Goal: Download file/media

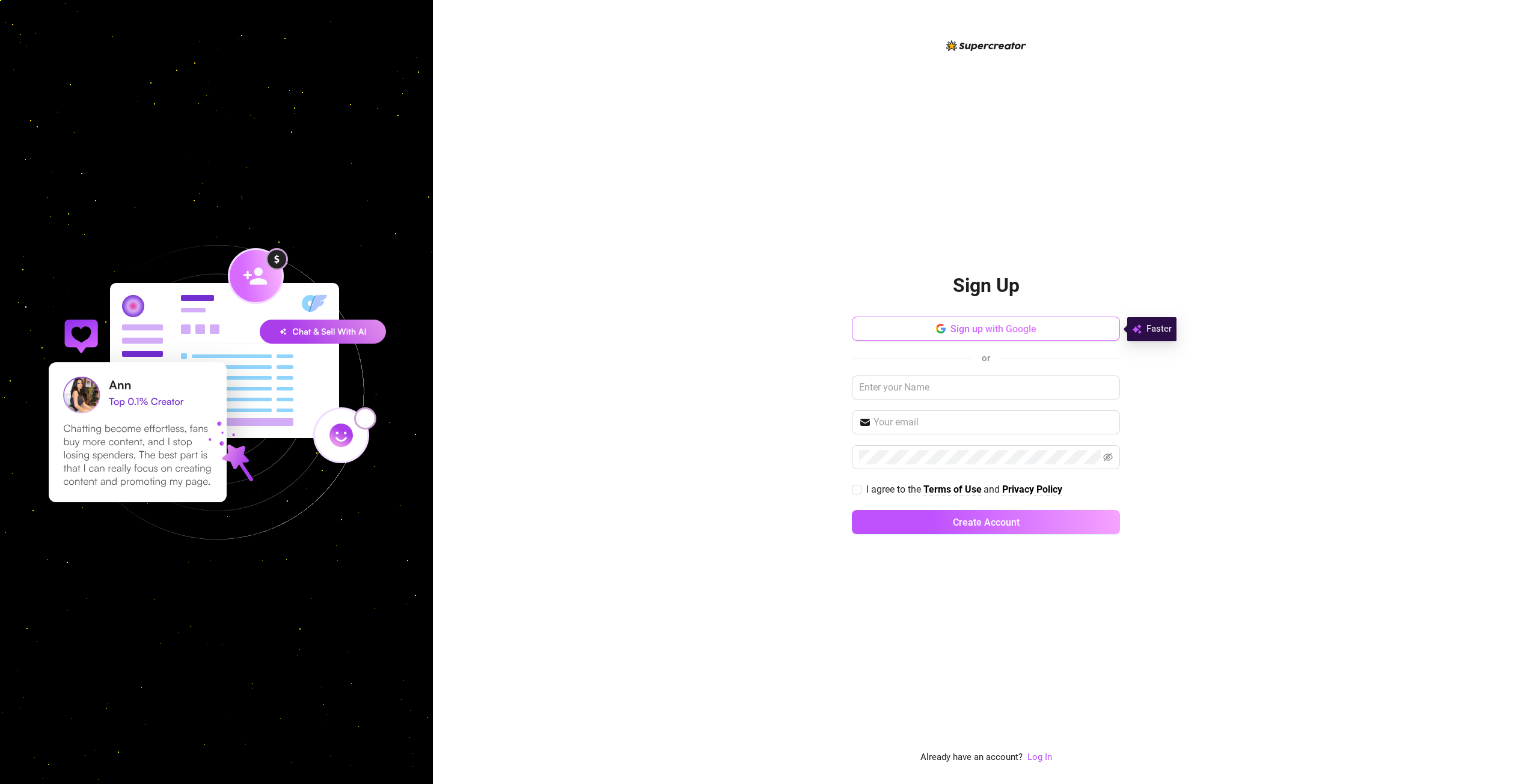
click at [974, 330] on span "Sign up with Google" at bounding box center [993, 328] width 86 height 11
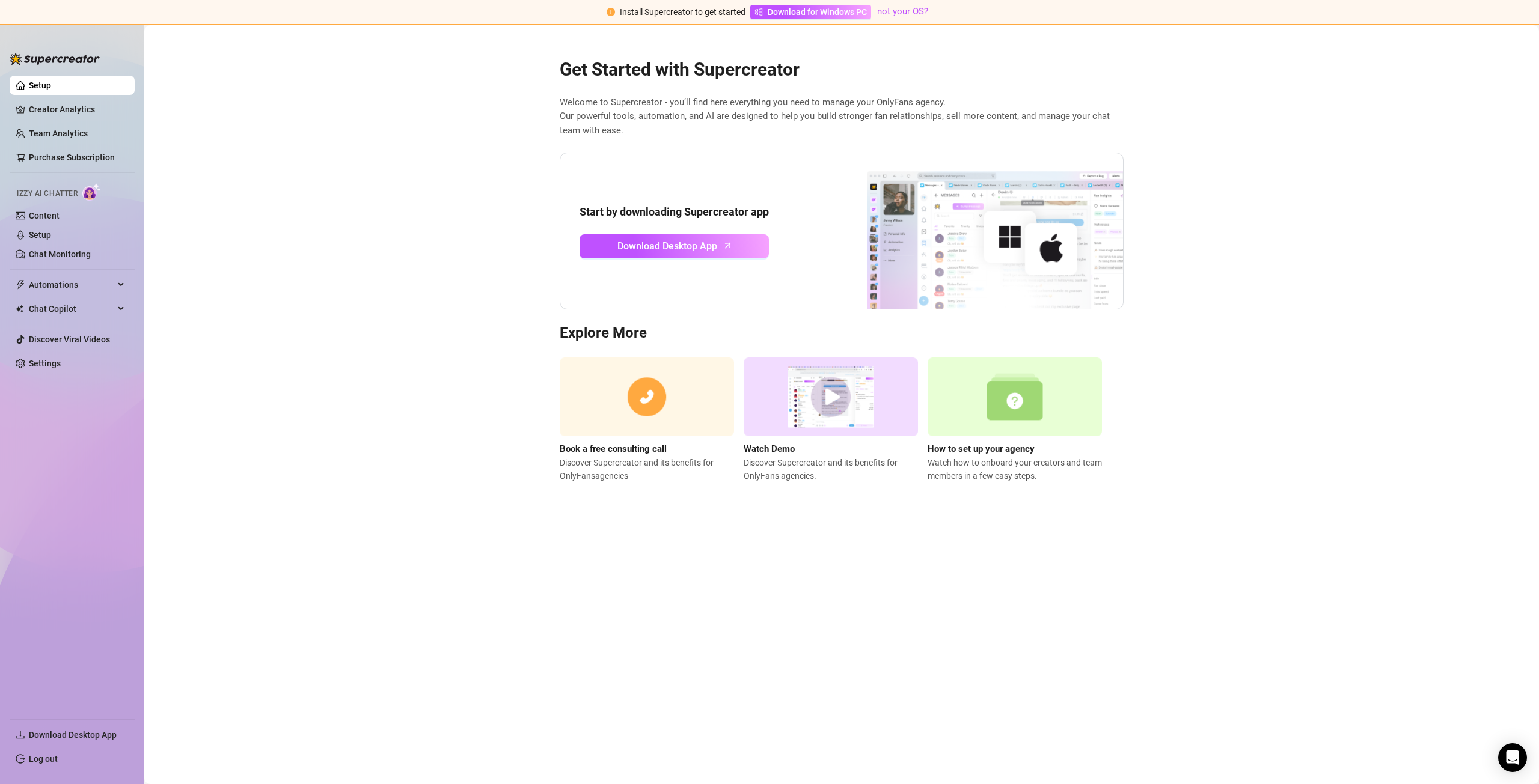
click at [42, 82] on link "Setup" at bounding box center [40, 85] width 22 height 10
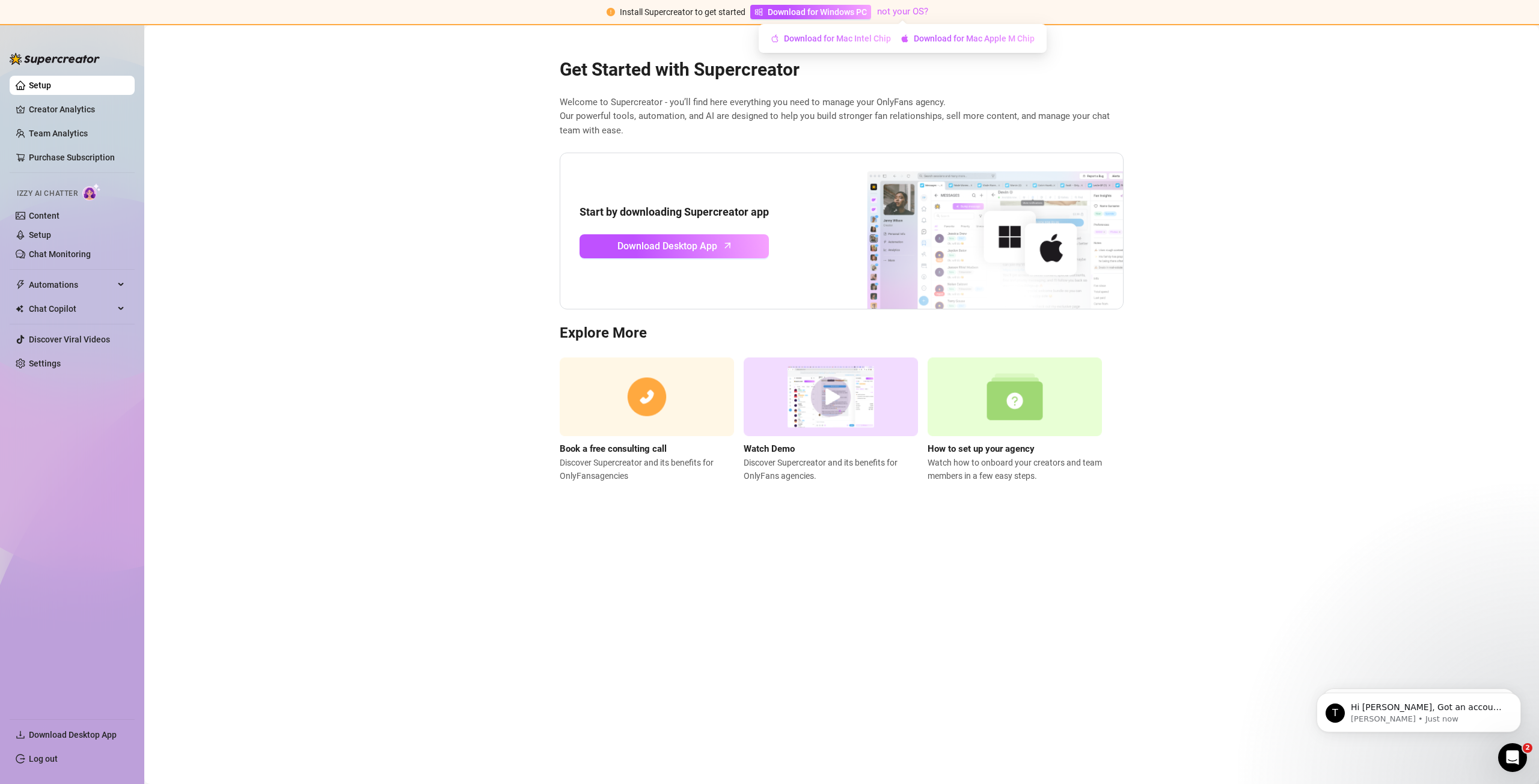
click at [895, 13] on link "not your OS?" at bounding box center [903, 11] width 51 height 11
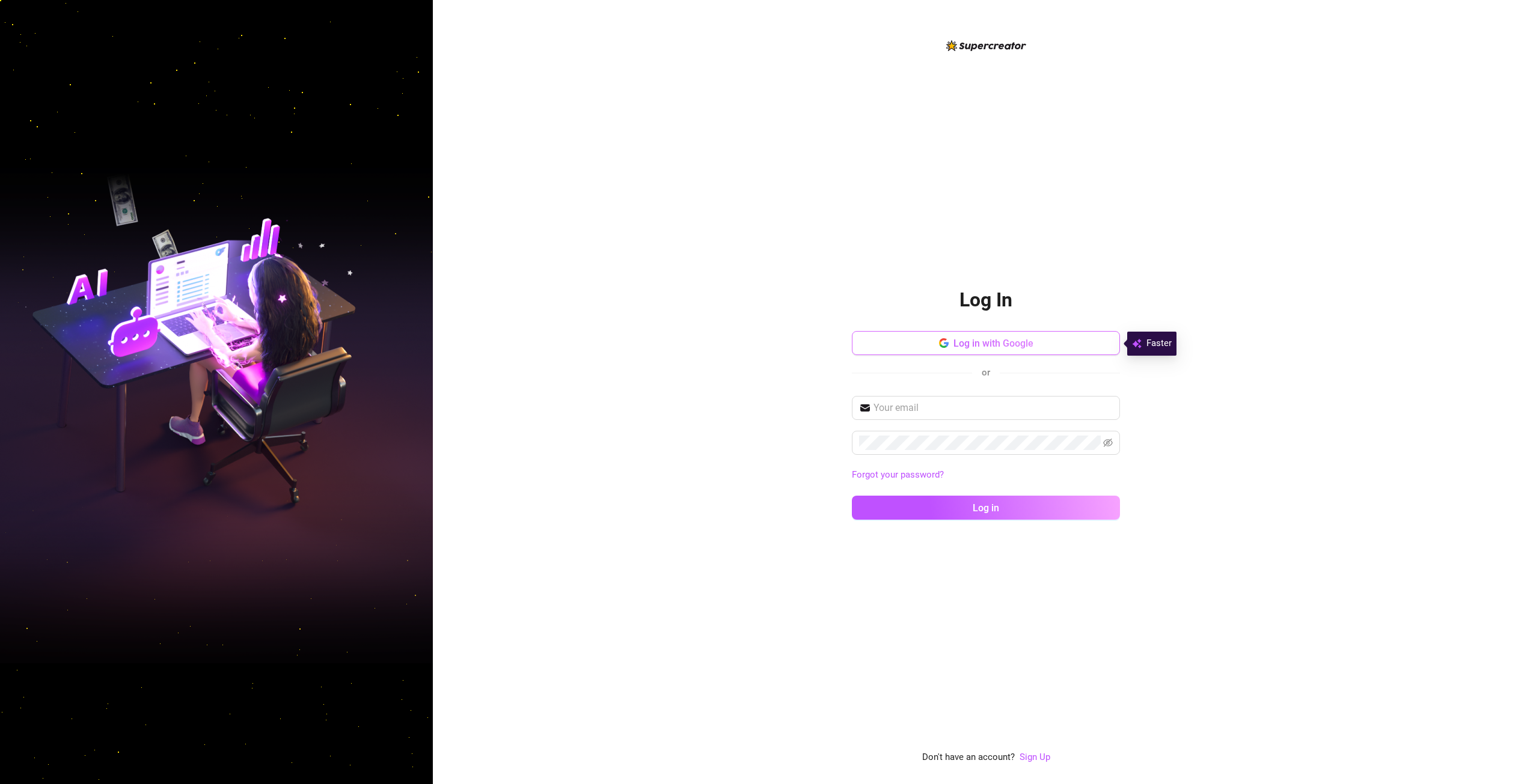
click at [940, 348] on icon "button" at bounding box center [944, 343] width 10 height 10
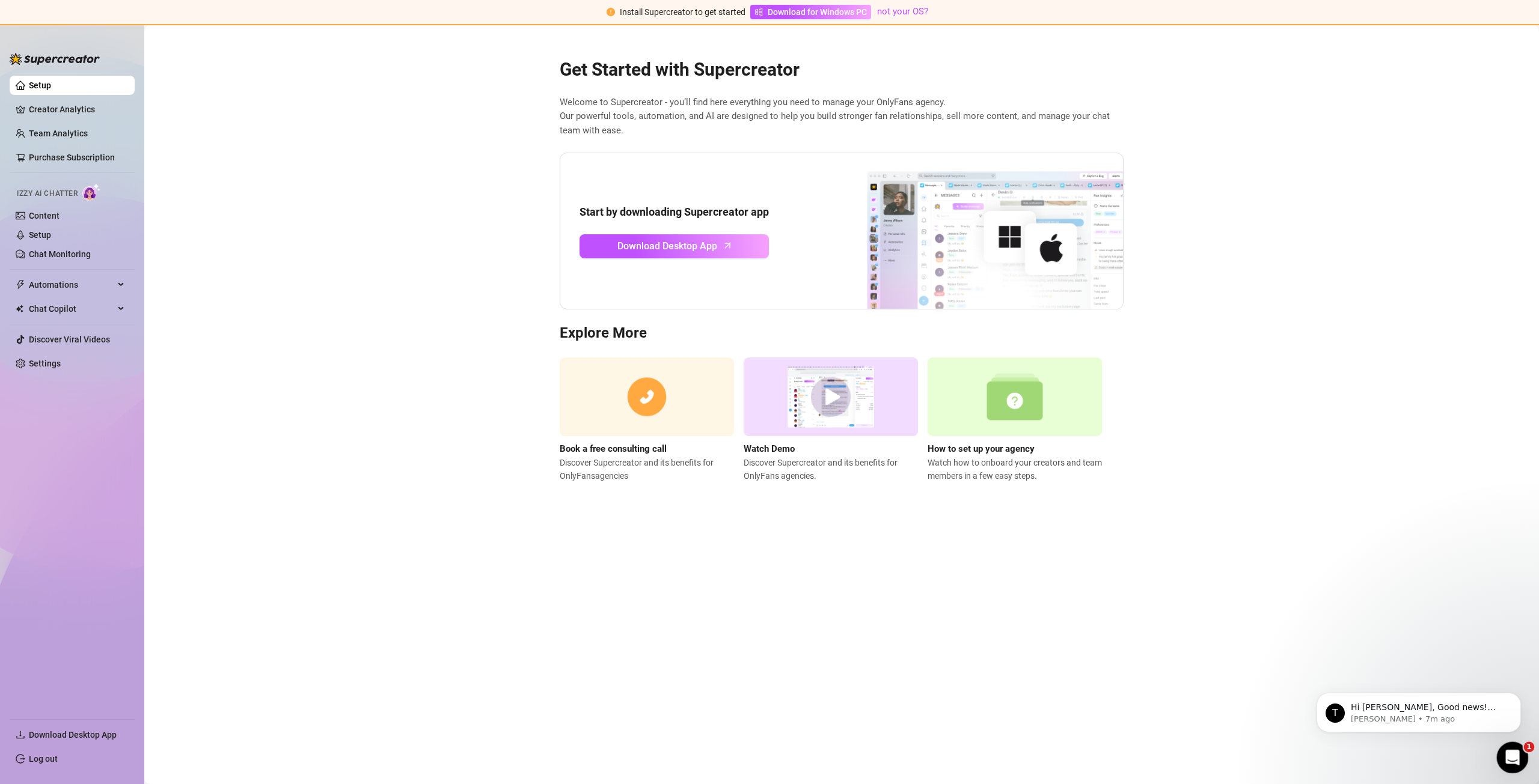
click at [1510, 752] on icon "Open Intercom Messenger" at bounding box center [1511, 756] width 9 height 10
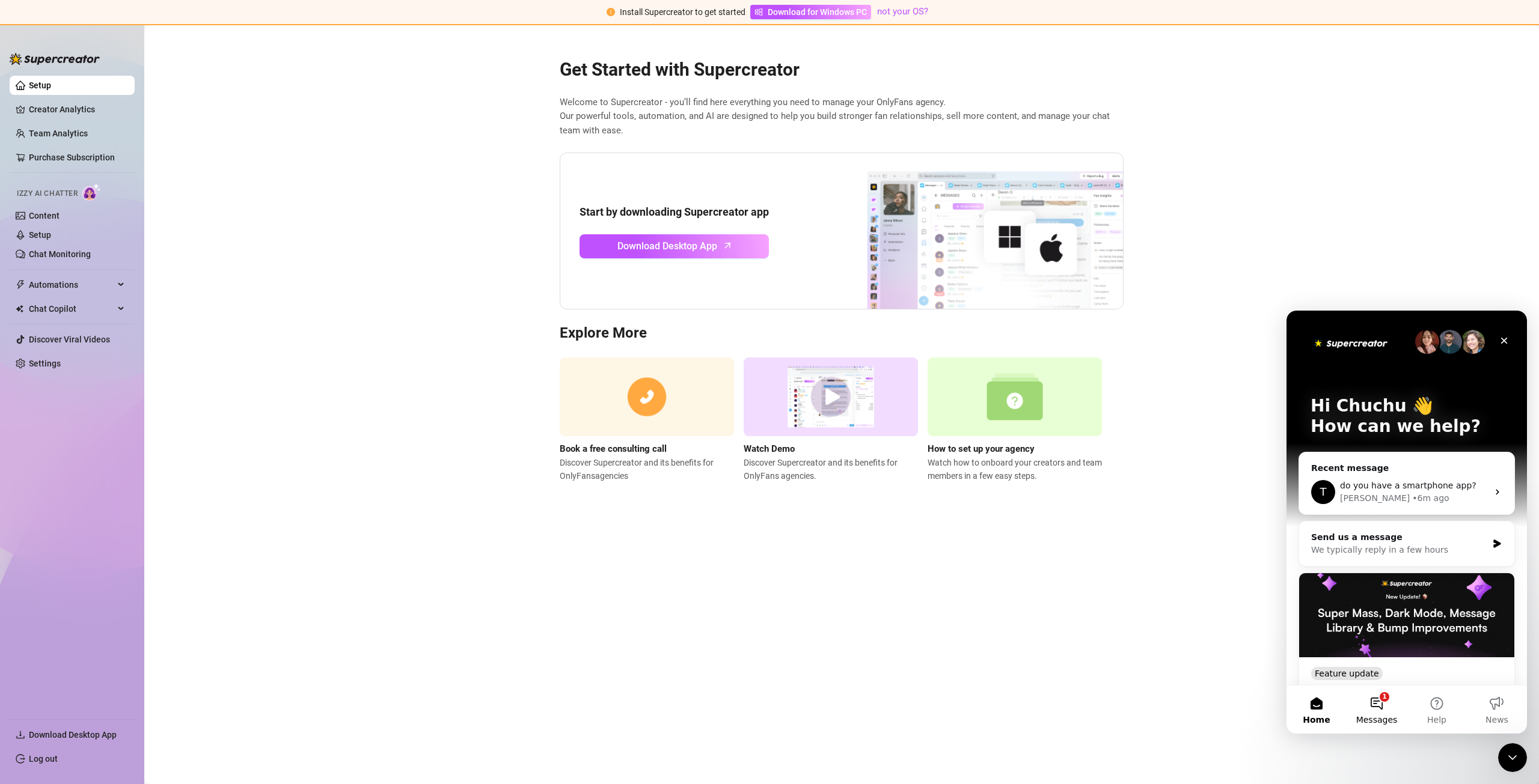
click at [1364, 698] on button "1 Messages" at bounding box center [1376, 710] width 60 height 48
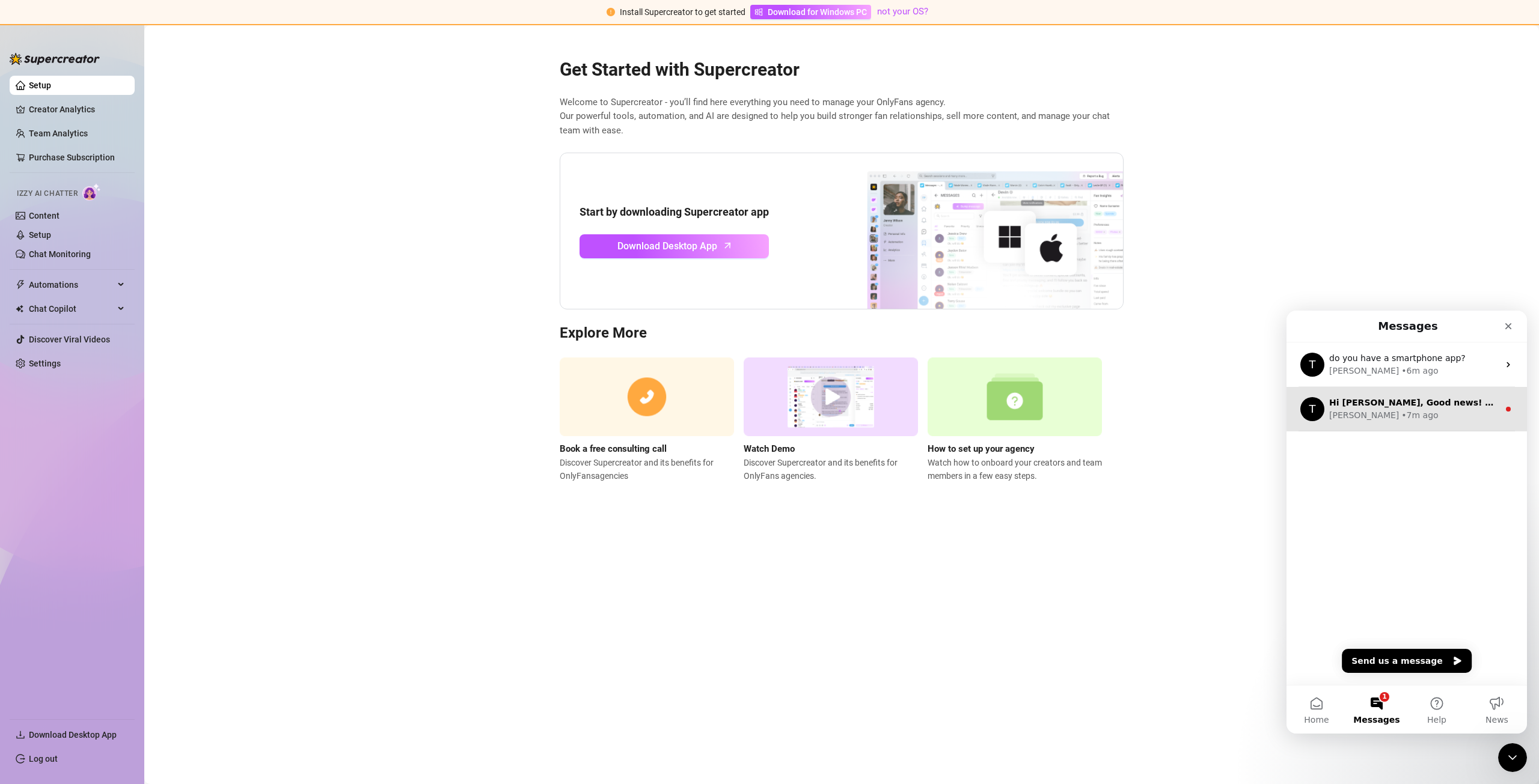
click at [1401, 411] on div "• 7m ago" at bounding box center [1420, 415] width 37 height 13
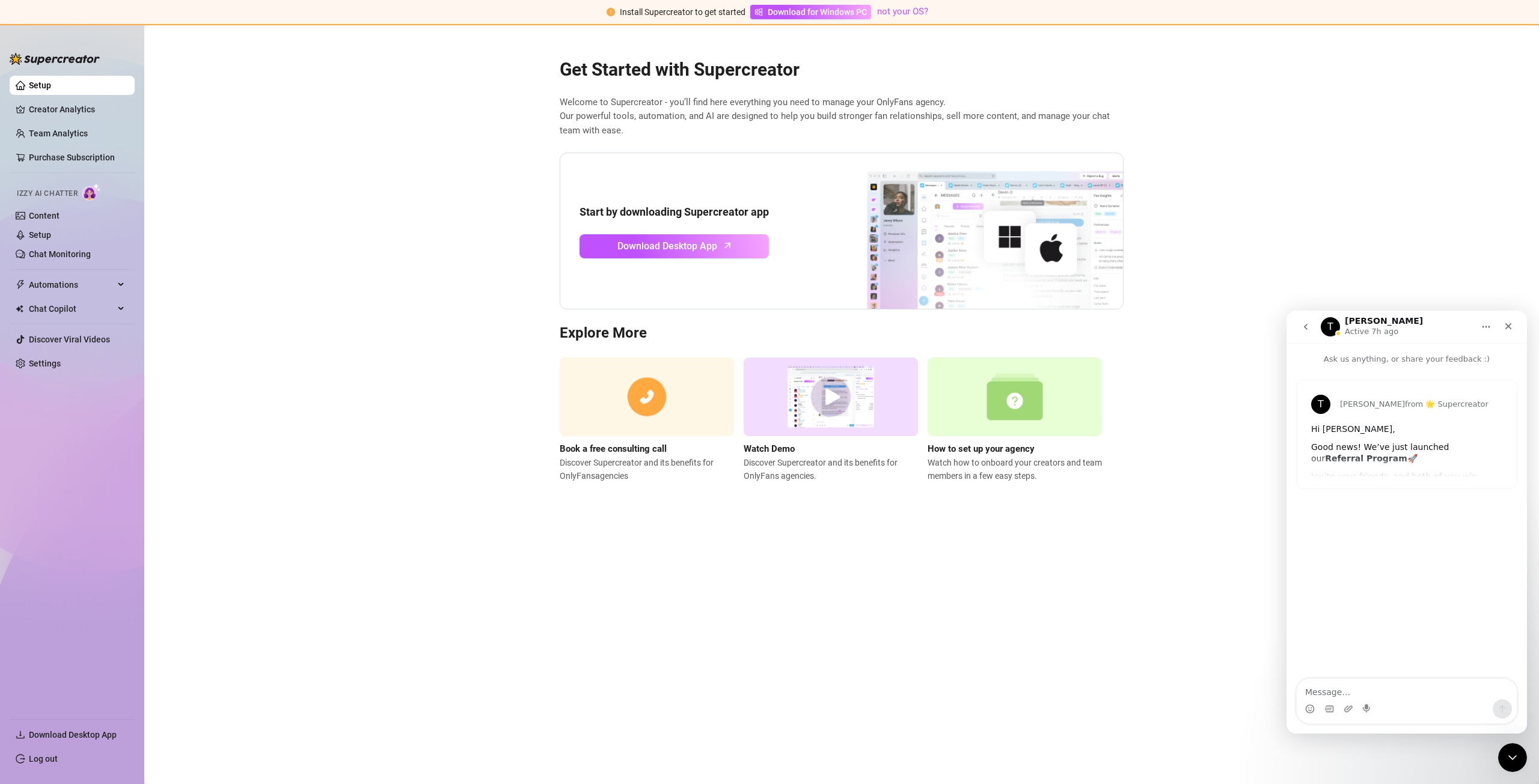
click at [1304, 328] on icon "go back" at bounding box center [1306, 327] width 10 height 10
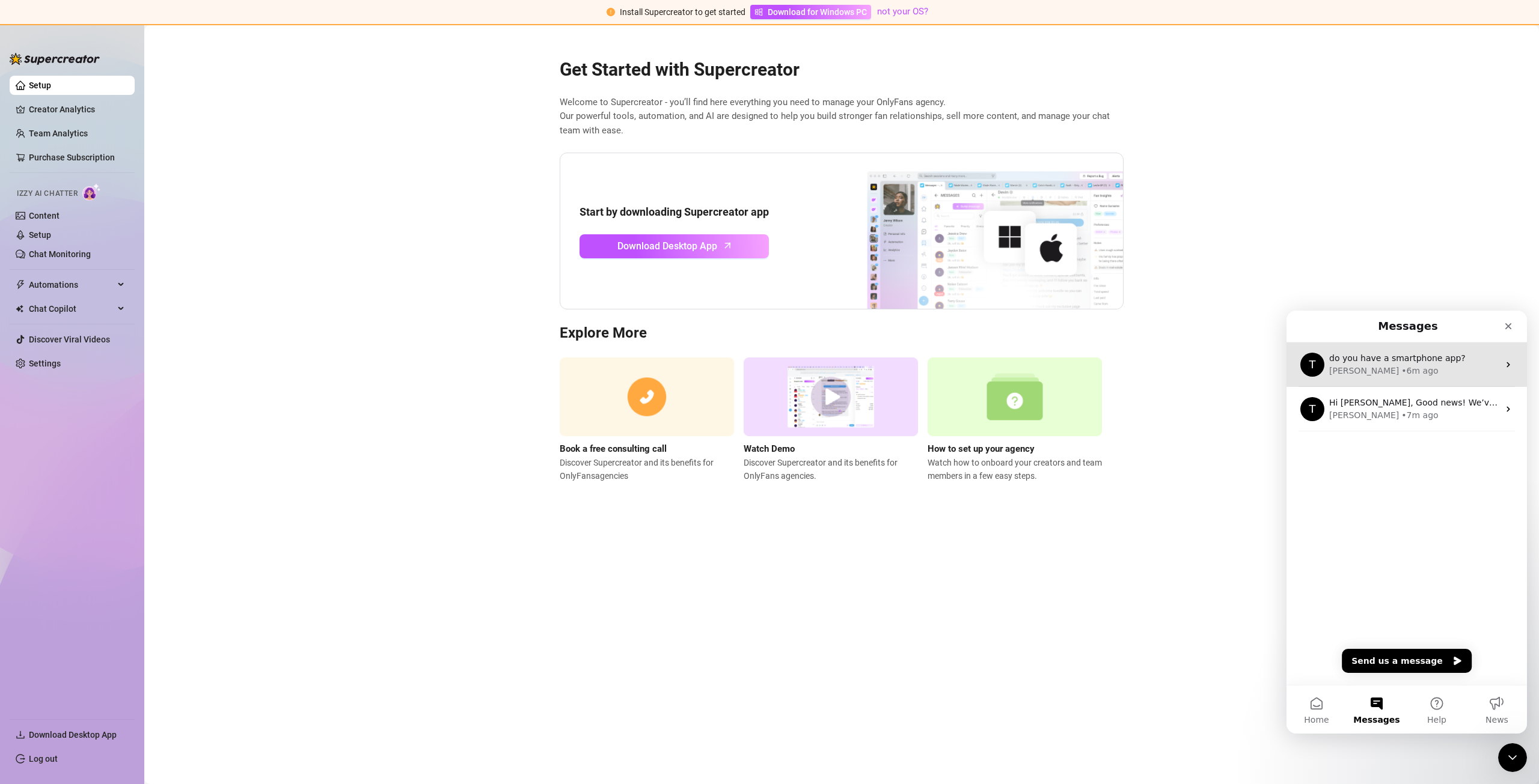
click at [1401, 371] on div "• 6m ago" at bounding box center [1420, 371] width 37 height 13
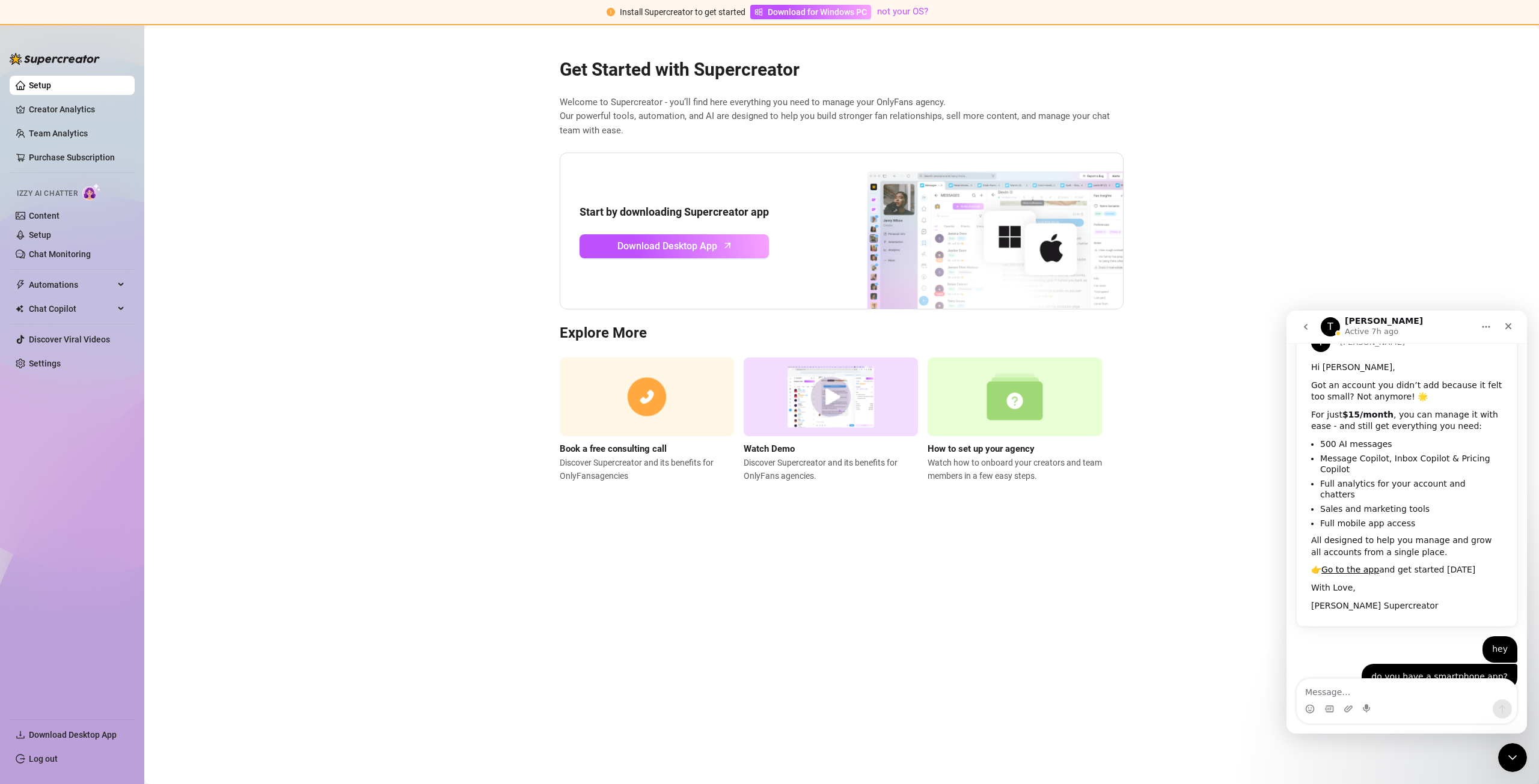
scroll to position [75, 0]
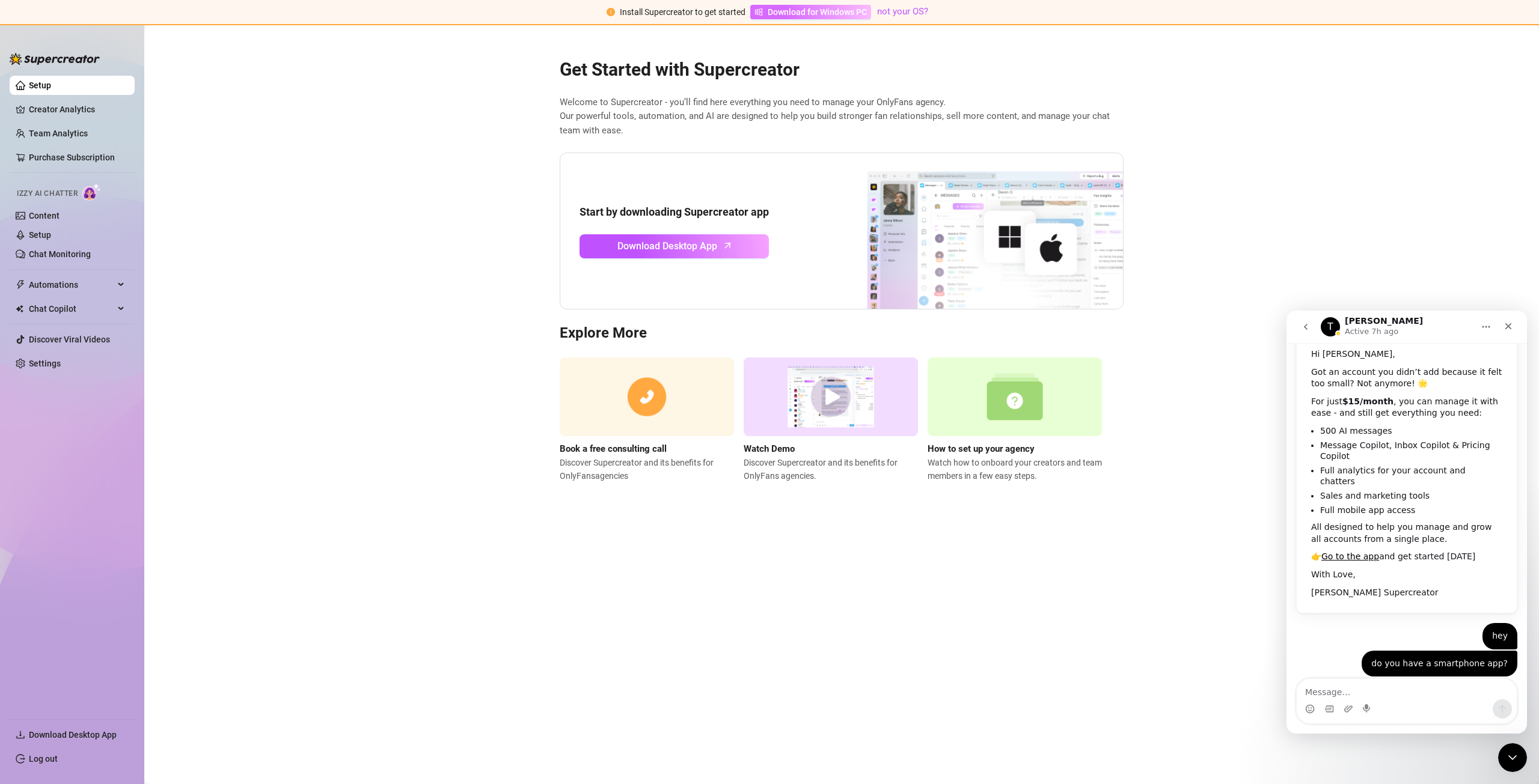
click at [818, 16] on span "Download for Windows PC" at bounding box center [817, 12] width 99 height 13
